Goal: Task Accomplishment & Management: Manage account settings

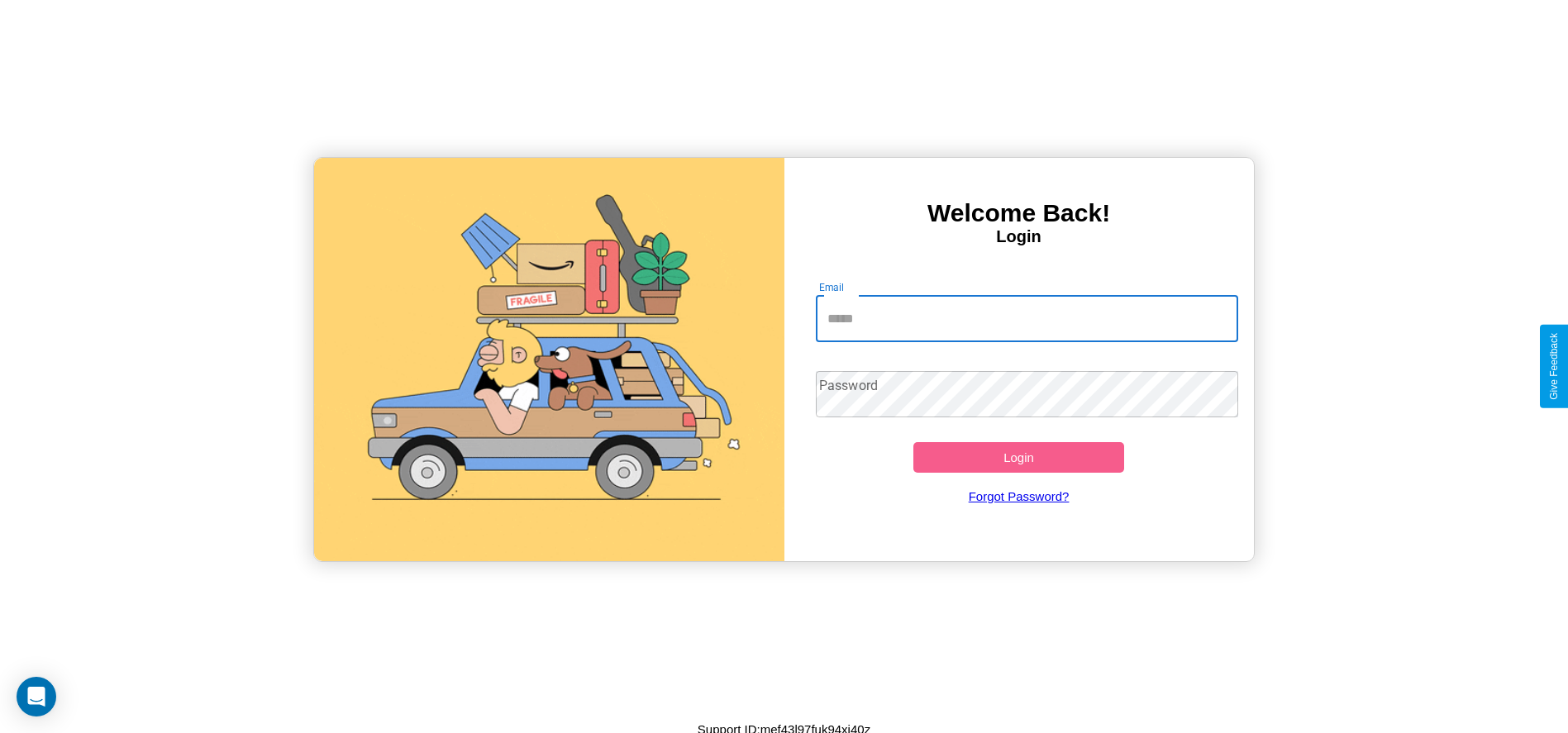
click at [1027, 318] on input "Email" at bounding box center [1027, 319] width 422 height 46
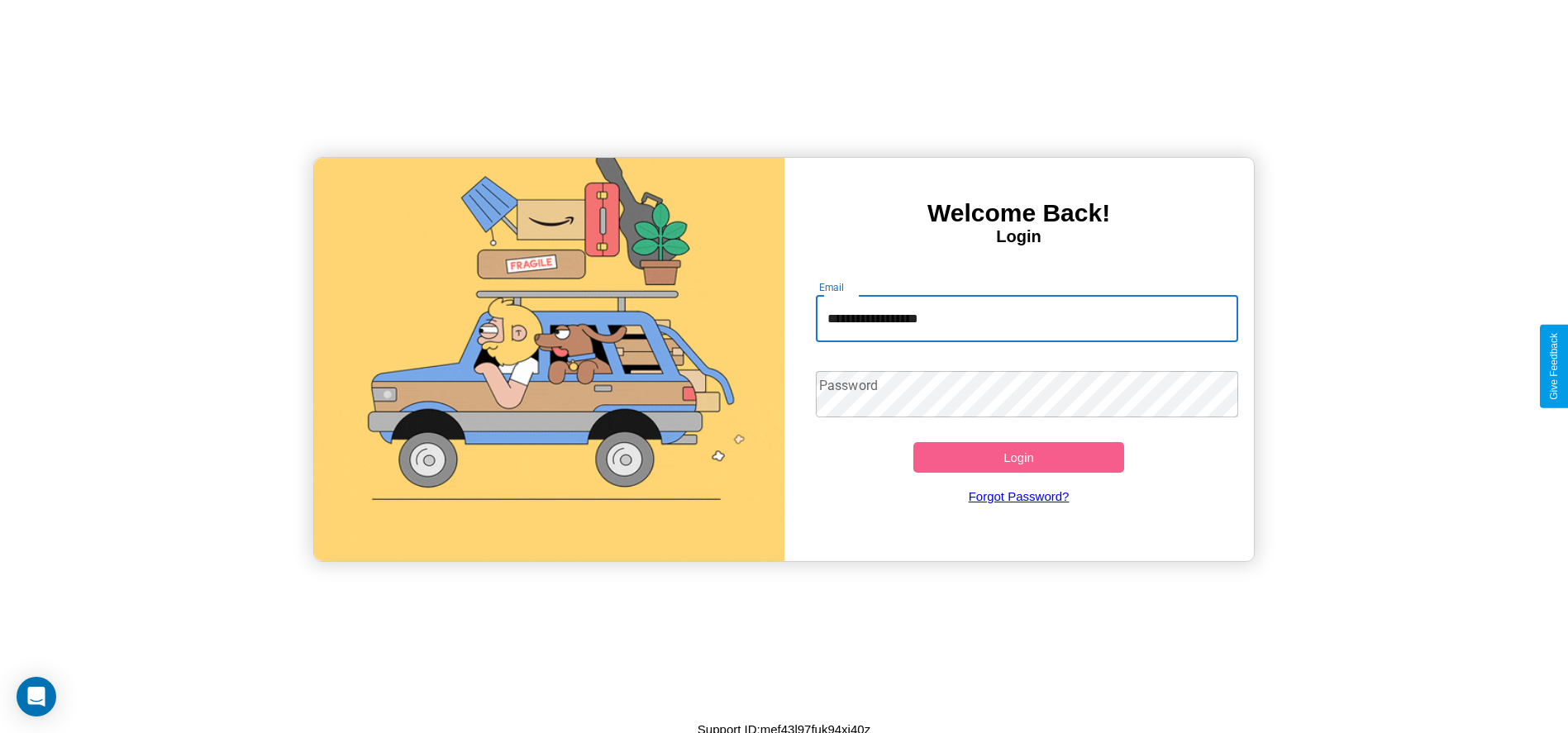
type input "**********"
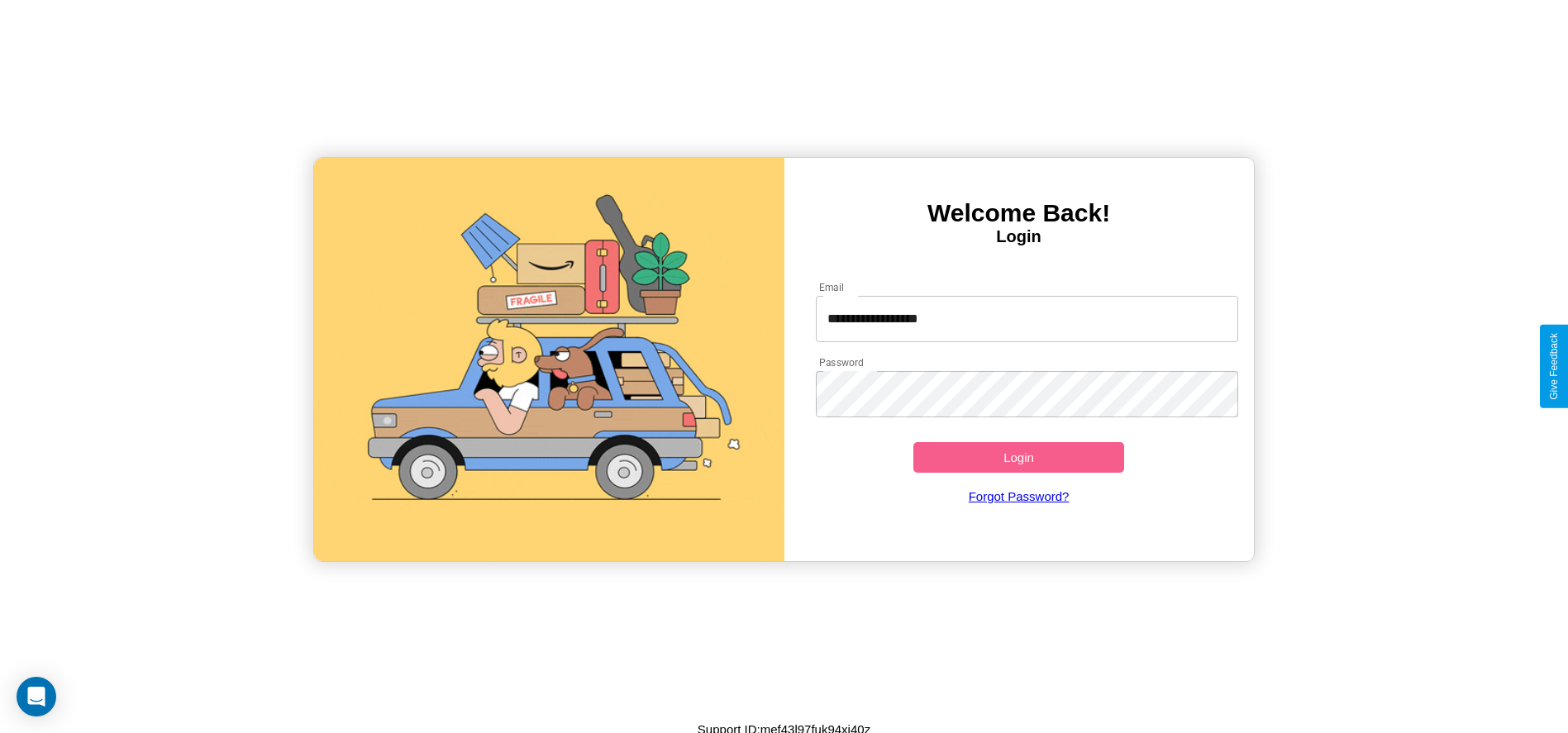
click at [1018, 457] on button "Login" at bounding box center [1019, 457] width 211 height 31
